Goal: Information Seeking & Learning: Compare options

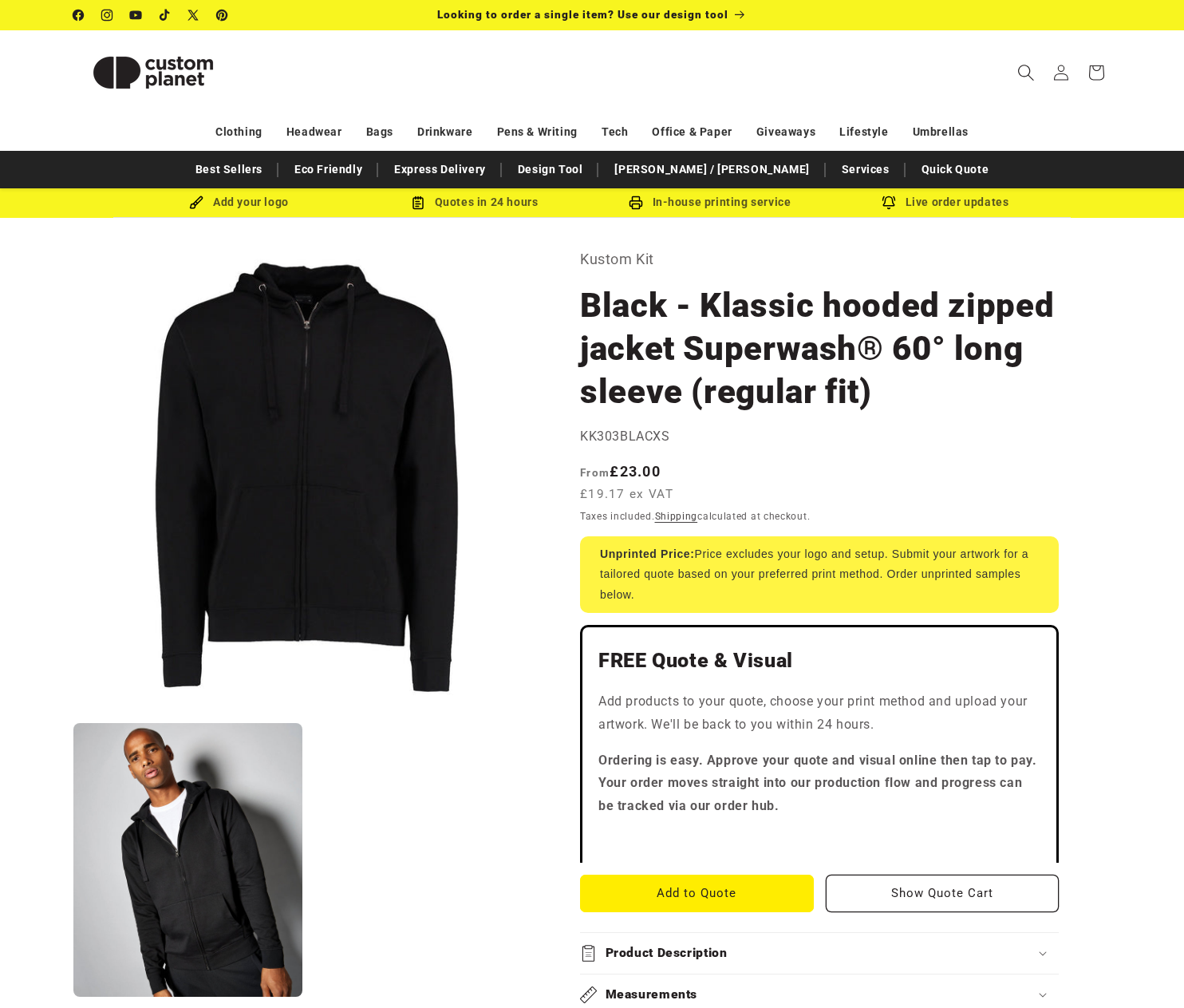
click at [1019, 65] on icon "Search" at bounding box center [1025, 72] width 17 height 17
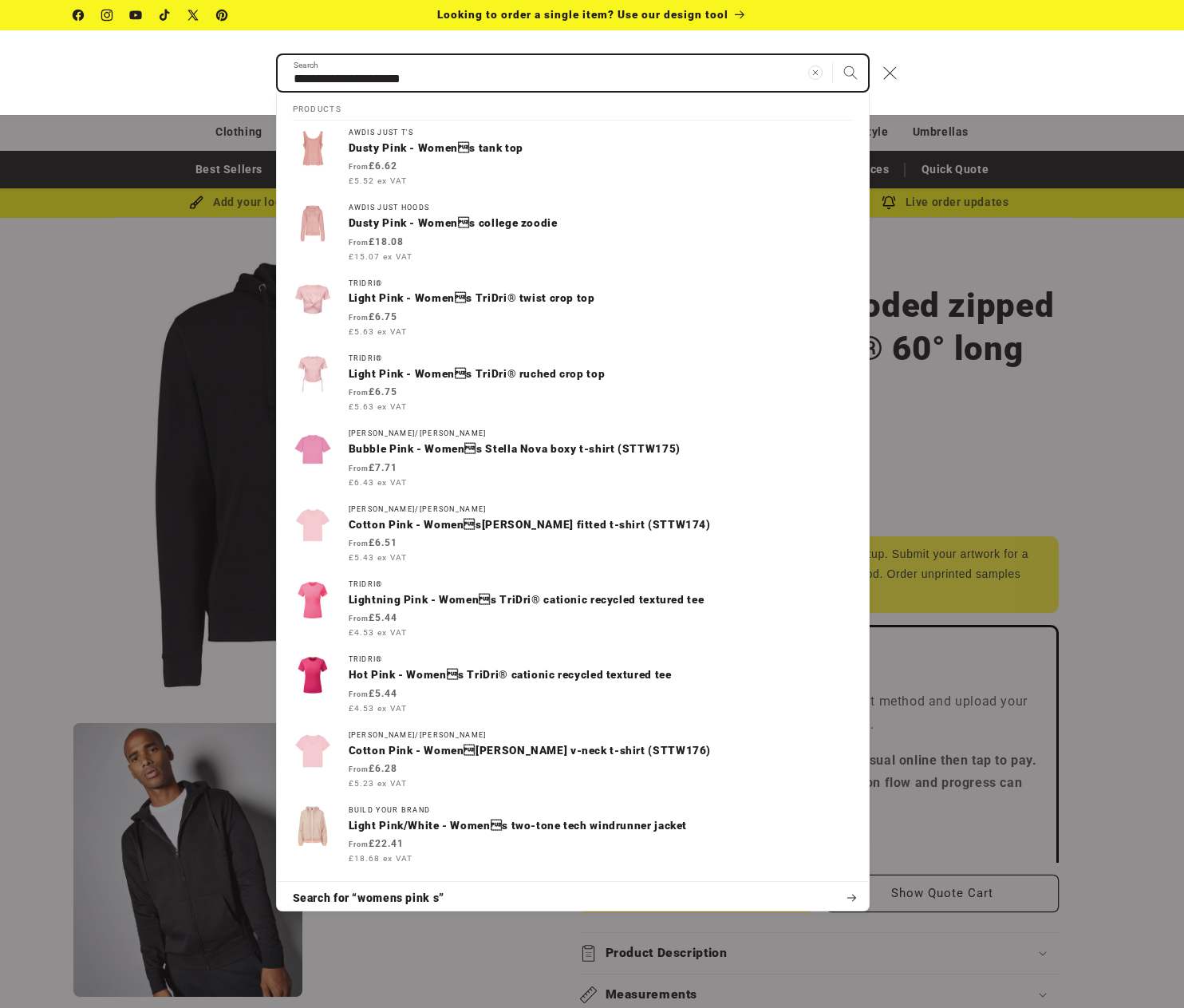
type input "**********"
click at [833, 55] on button "Search" at bounding box center [850, 72] width 35 height 35
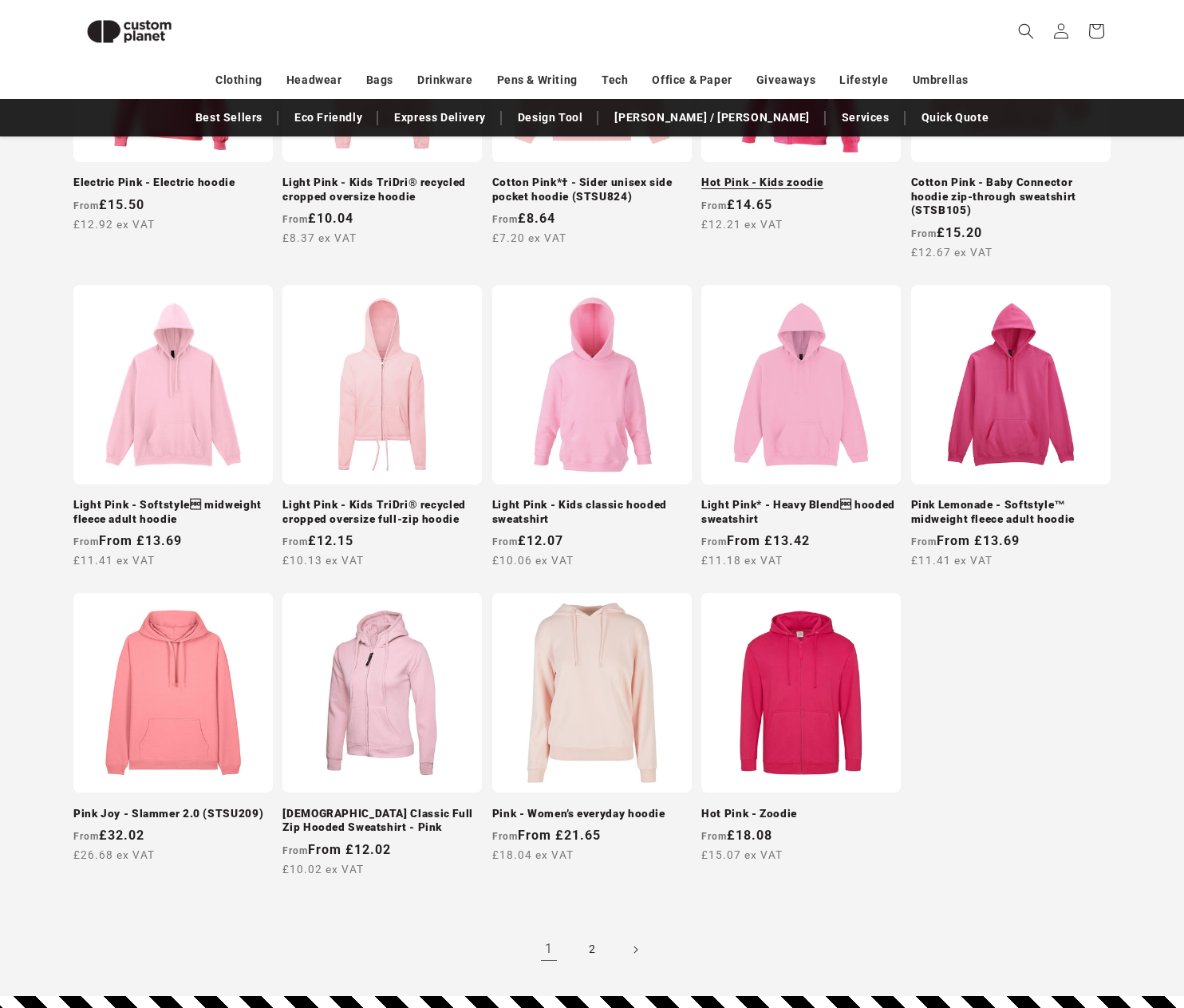
scroll to position [1077, 0]
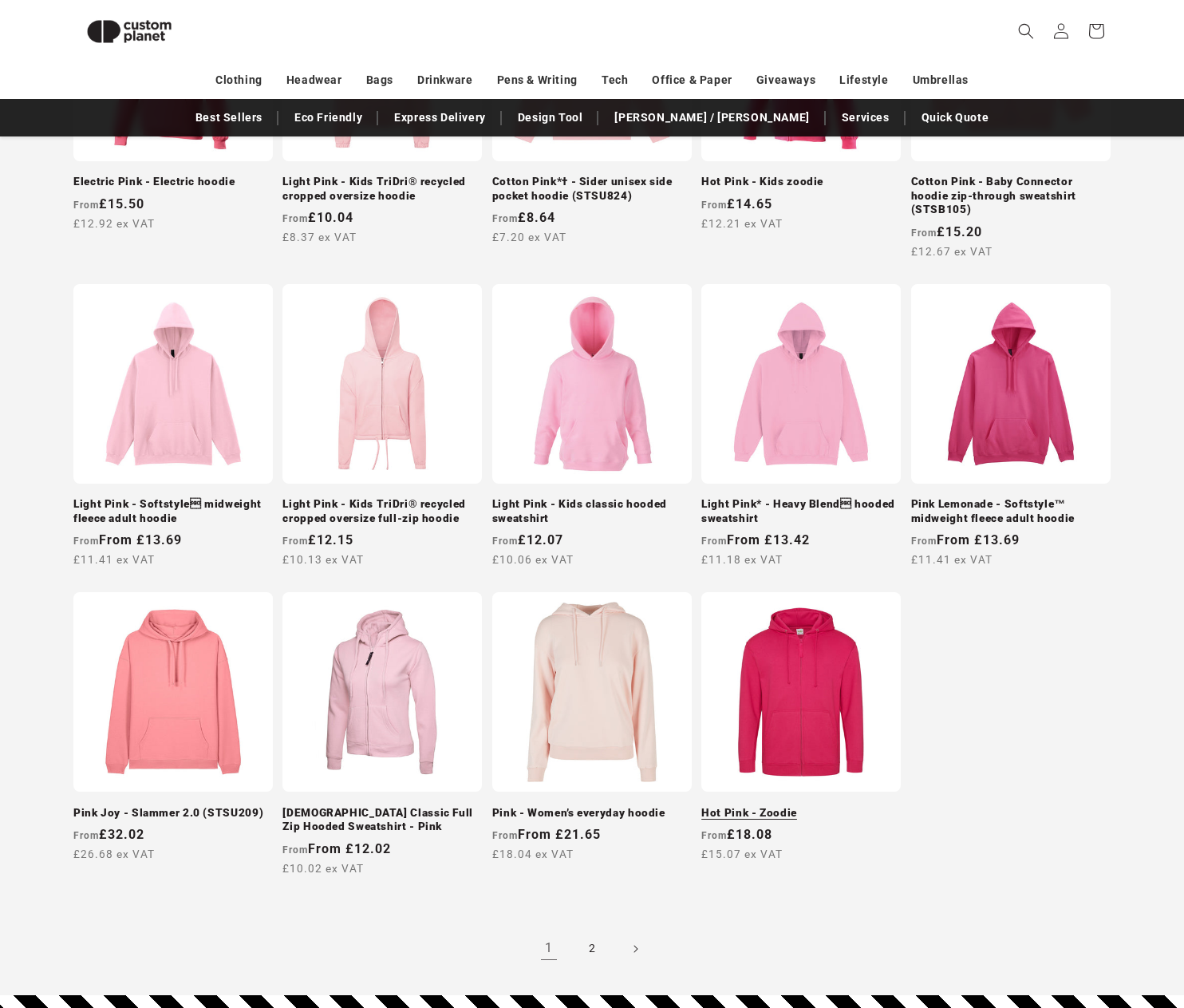
click at [798, 806] on link "Hot Pink - Zoodie" at bounding box center [800, 813] width 199 height 15
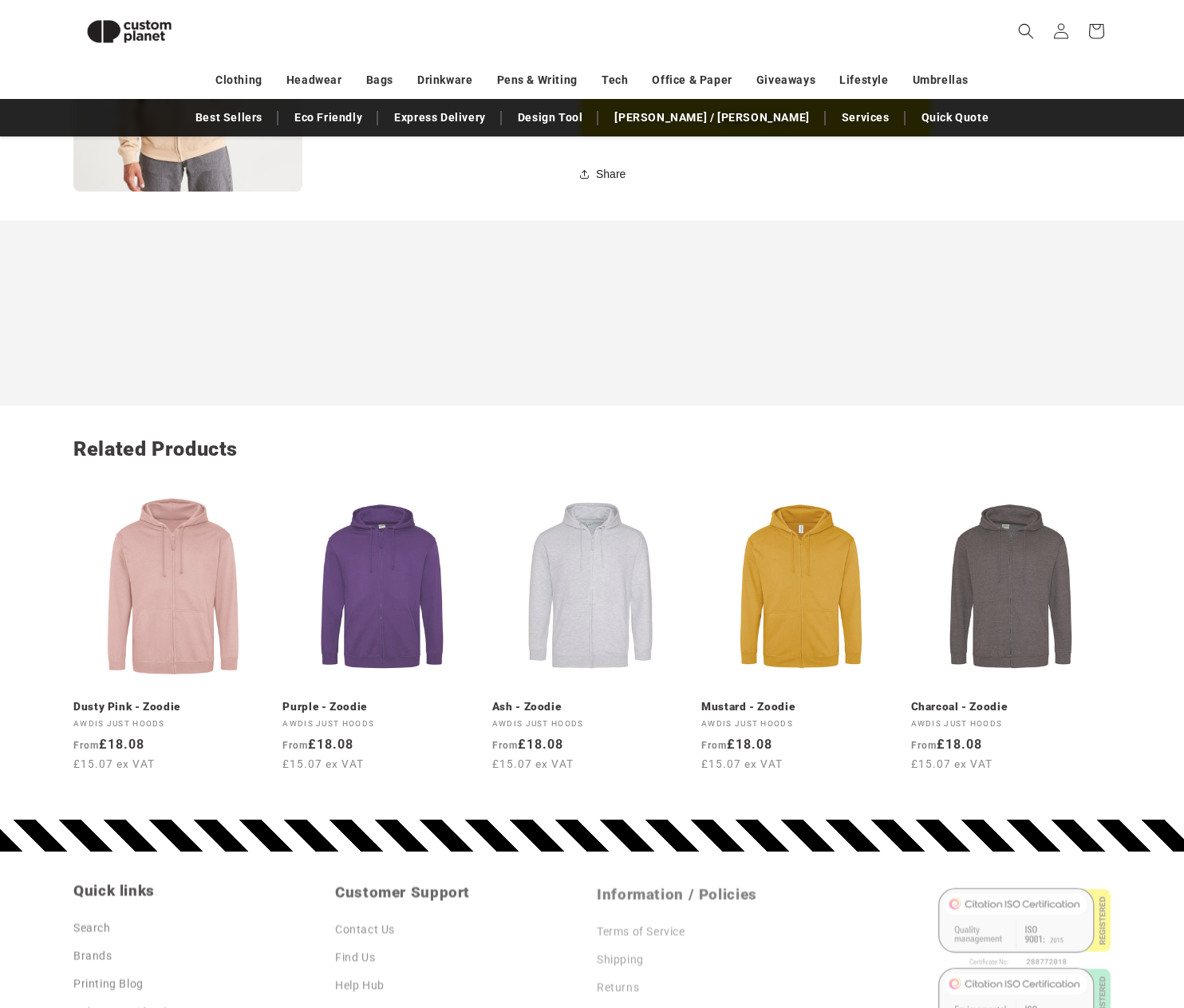
scroll to position [1561, 0]
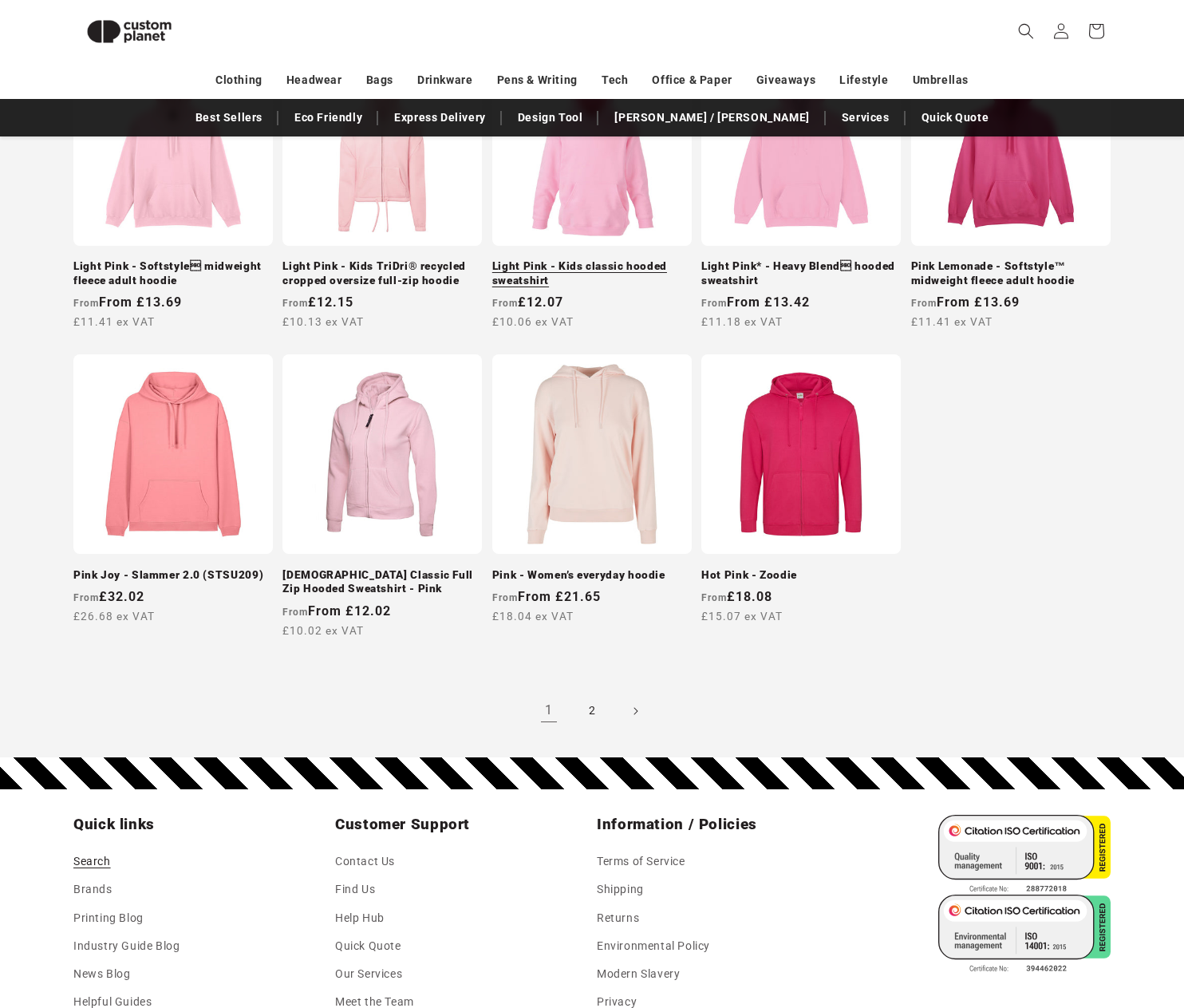
scroll to position [1328, 0]
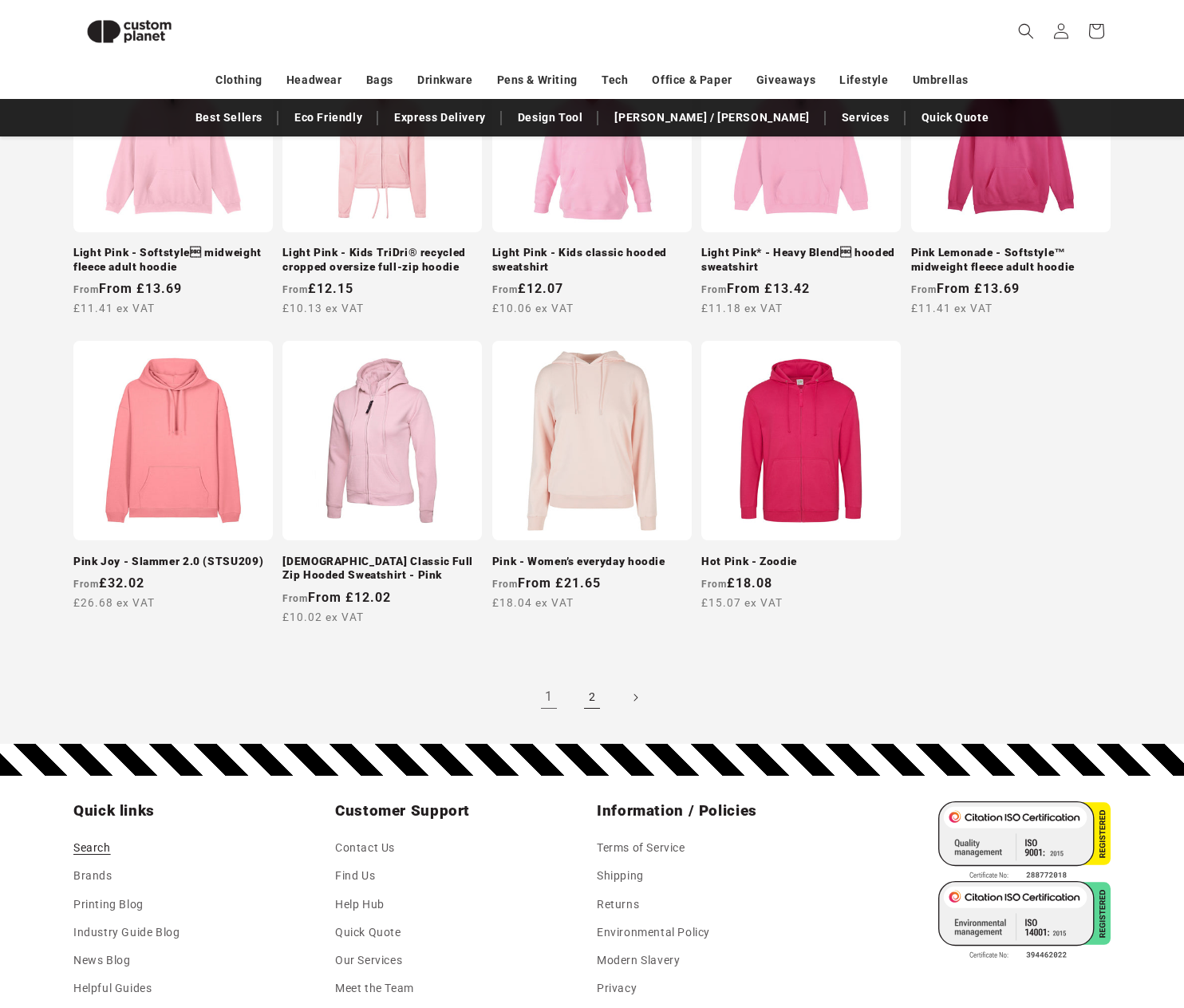
click at [588, 707] on link "2" at bounding box center [592, 697] width 35 height 35
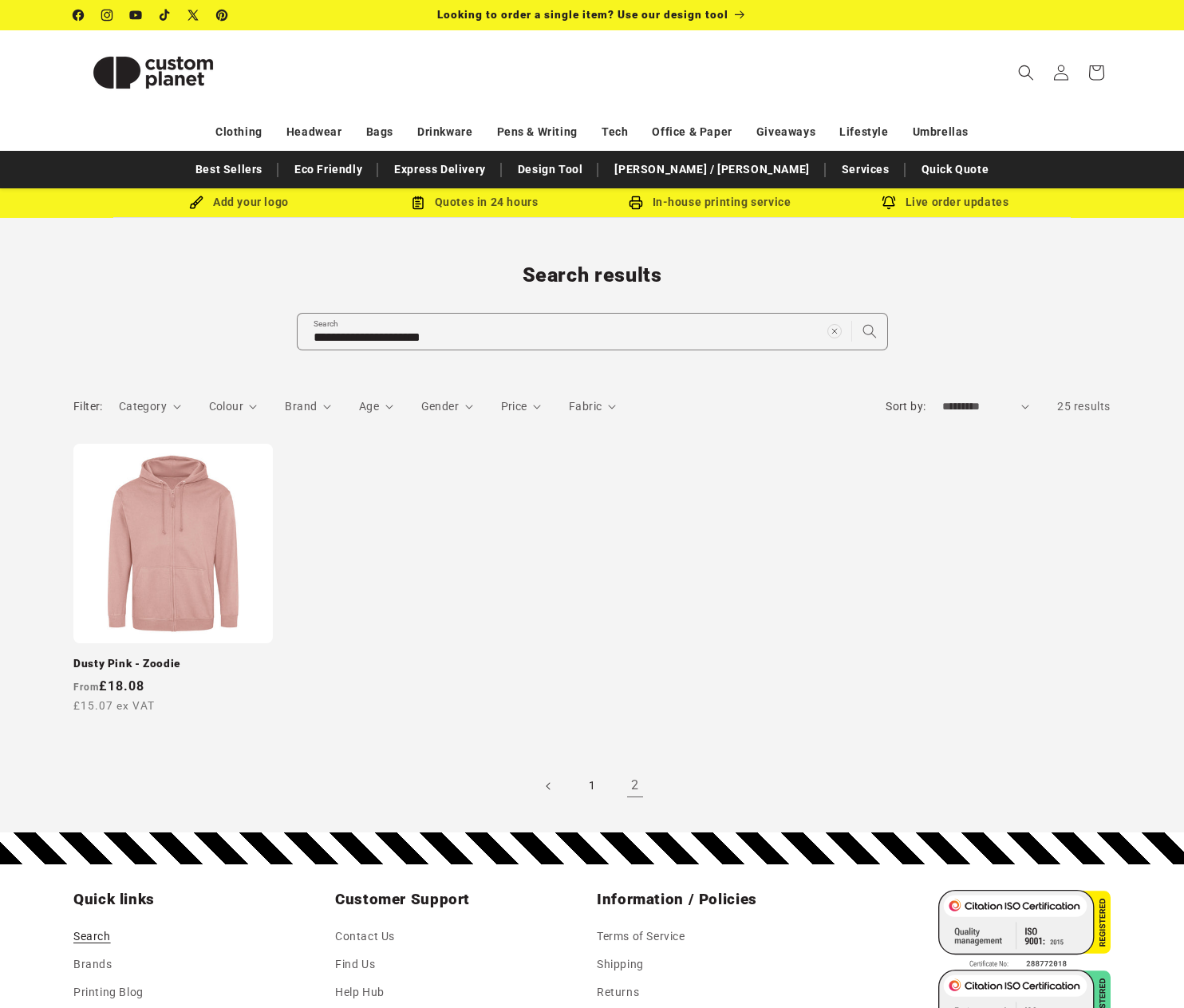
click at [593, 693] on ul "Dusty Pink - Zoodie Dusty Pink - Zoodie Regular price From £18.08 £15.07 ex VAT…" at bounding box center [592, 586] width 1037 height 285
click at [592, 775] on link "1" at bounding box center [592, 785] width 35 height 35
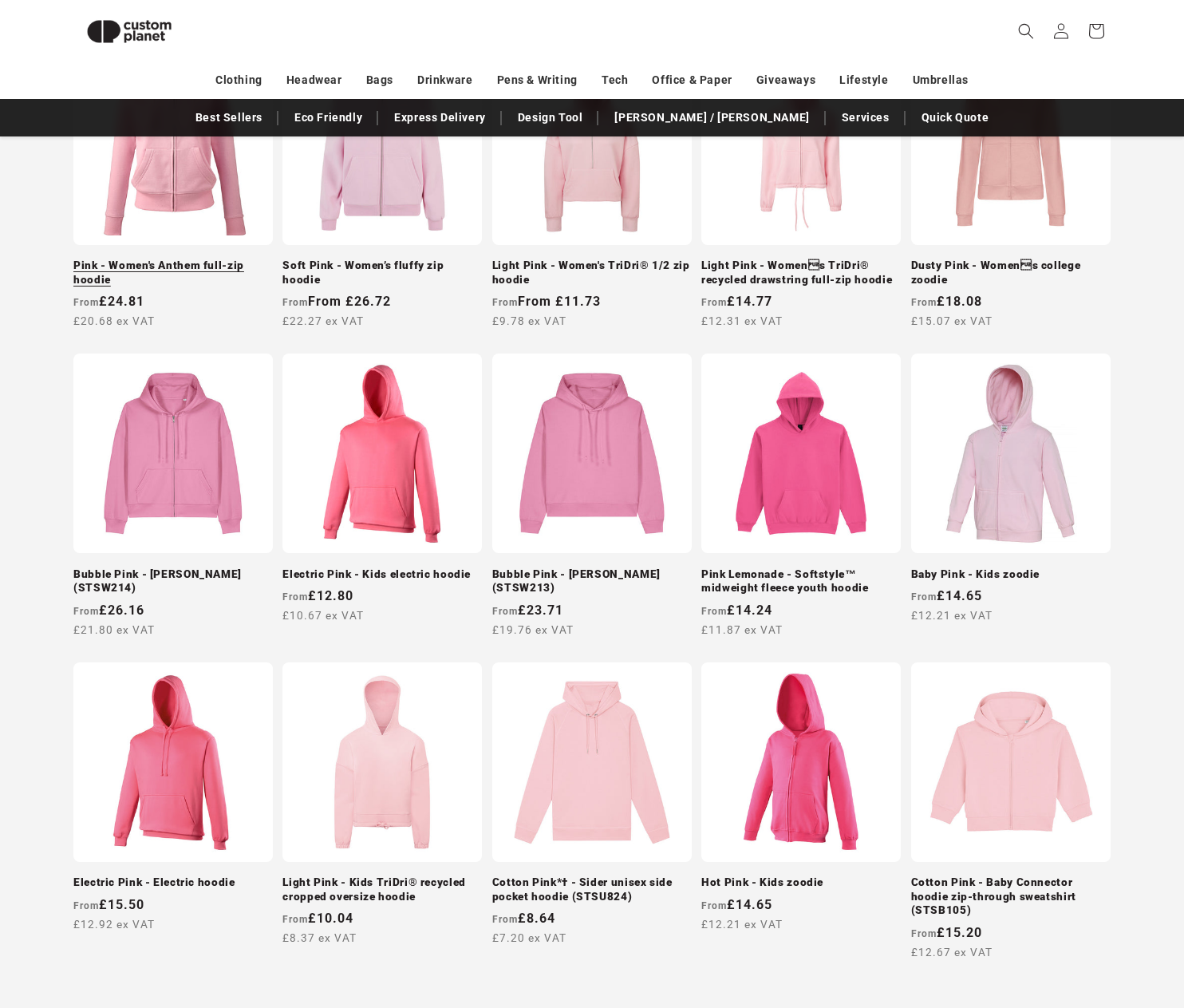
scroll to position [377, 0]
